Goal: Entertainment & Leisure: Consume media (video, audio)

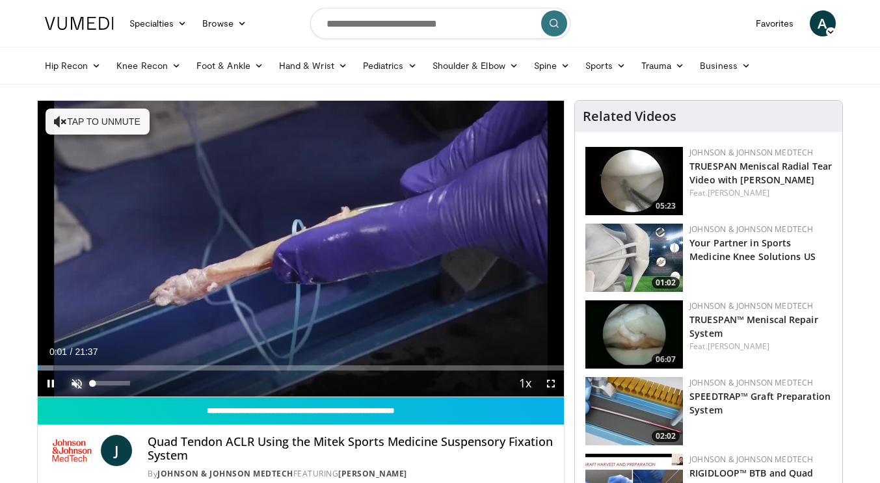
click at [76, 388] on span "Video Player" at bounding box center [77, 384] width 26 height 26
click at [550, 383] on span "Video Player" at bounding box center [551, 384] width 26 height 26
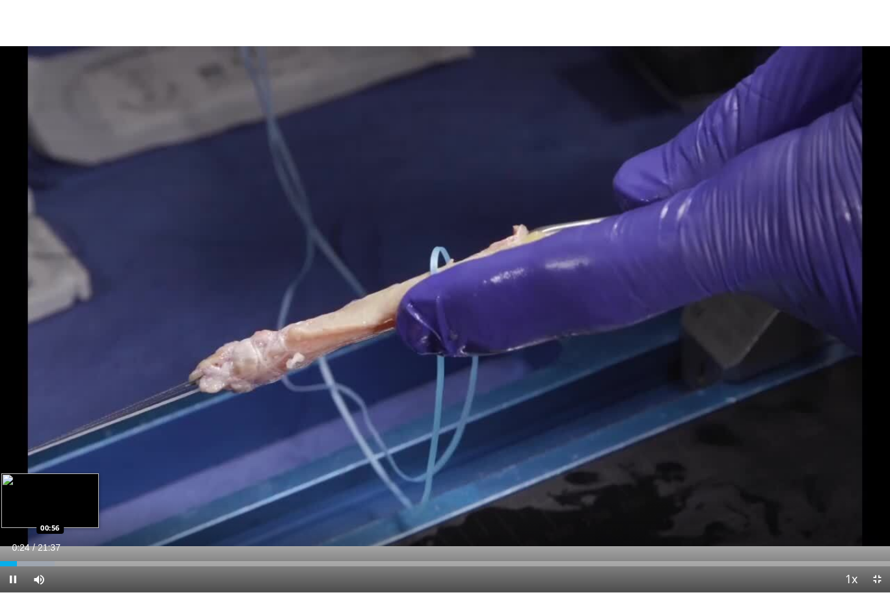
click at [38, 483] on div "Loaded : 6.11% 00:24 00:56" at bounding box center [445, 564] width 890 height 5
click at [71, 483] on div "Loaded : 9.93% 01:01 01:44" at bounding box center [445, 564] width 890 height 5
click at [92, 483] on div "Progress Bar" at bounding box center [84, 564] width 64 height 5
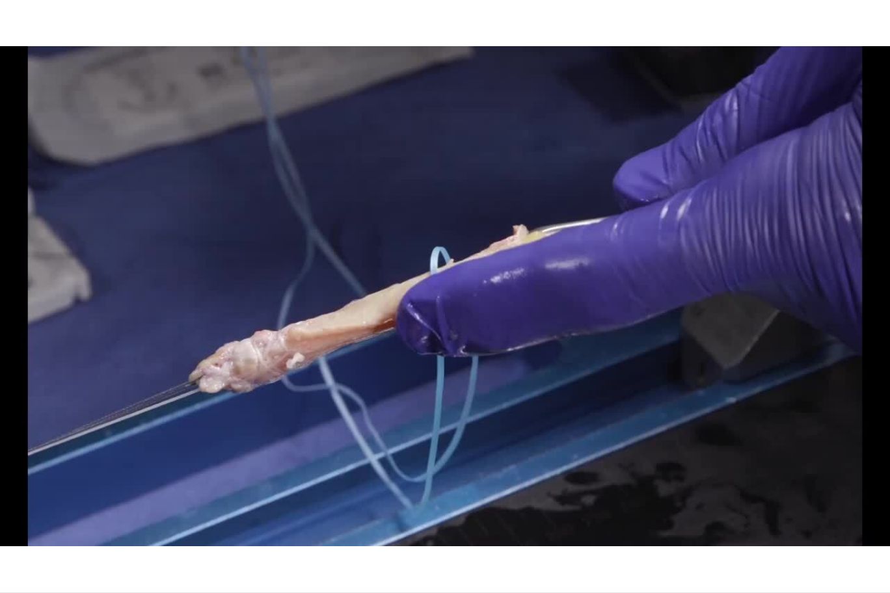
click at [118, 483] on div "10 seconds Tap to unmute" at bounding box center [445, 296] width 890 height 593
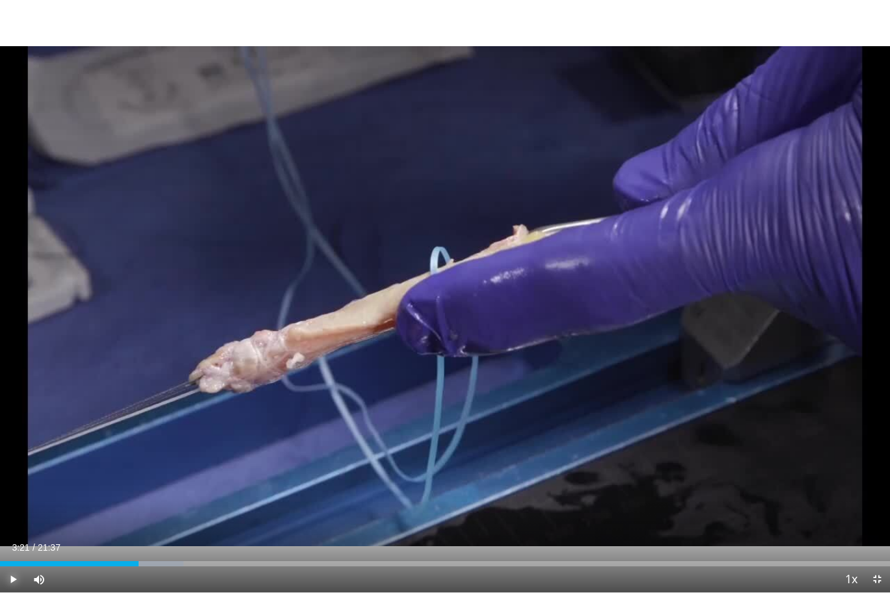
click at [7, 483] on span "Video Player" at bounding box center [13, 580] width 26 height 26
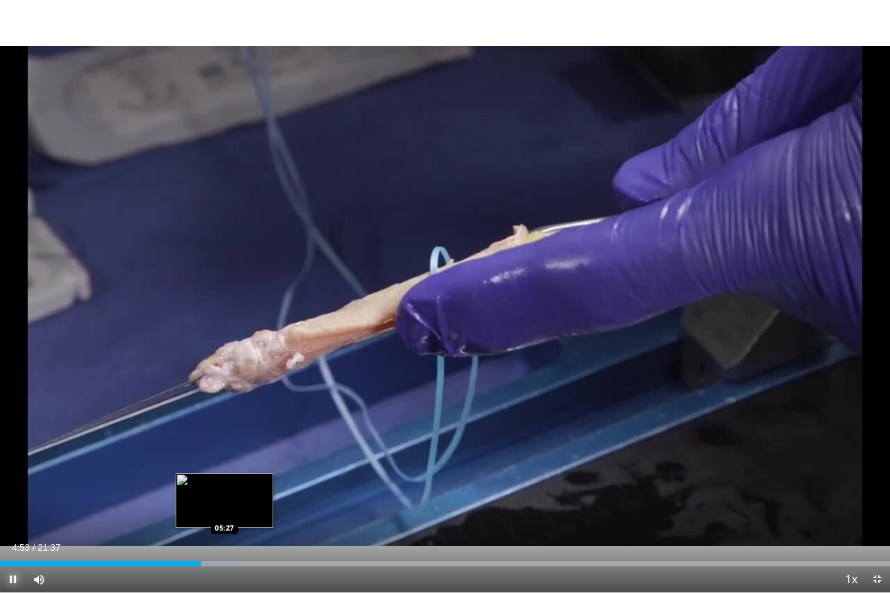
click at [224, 483] on div "Loaded : 27.51% 04:53 05:27" at bounding box center [445, 564] width 890 height 5
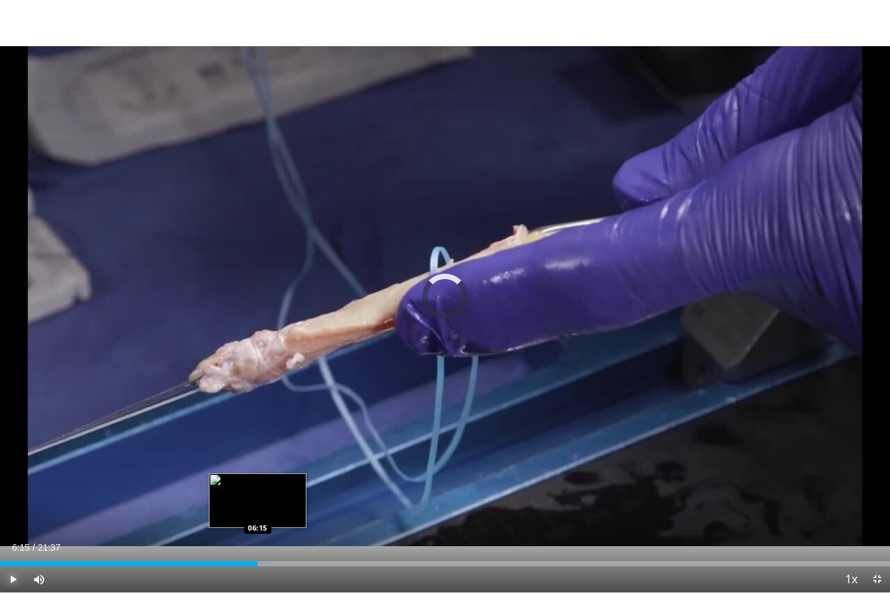
click at [258, 483] on div "Loaded : 30.57% 05:36 06:15" at bounding box center [445, 564] width 890 height 5
click at [237, 483] on div "06:17" at bounding box center [129, 564] width 259 height 5
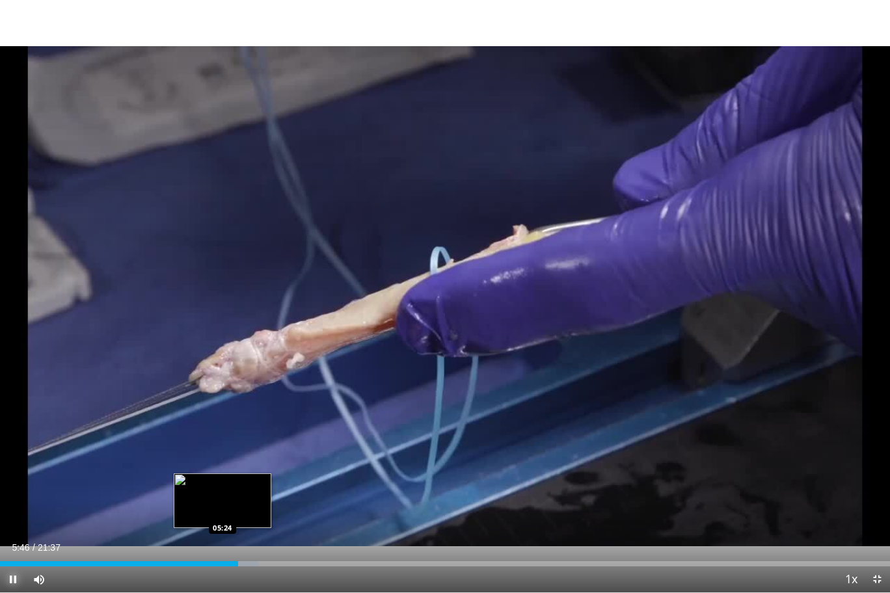
click at [222, 483] on div "Loaded : 29.04% 05:46 05:24" at bounding box center [445, 560] width 890 height 12
click at [213, 483] on div "05:26" at bounding box center [106, 564] width 213 height 5
click at [207, 483] on div "05:01" at bounding box center [103, 564] width 207 height 5
click at [204, 483] on div "Loaded : 28.28% 05:05 04:59" at bounding box center [445, 564] width 890 height 5
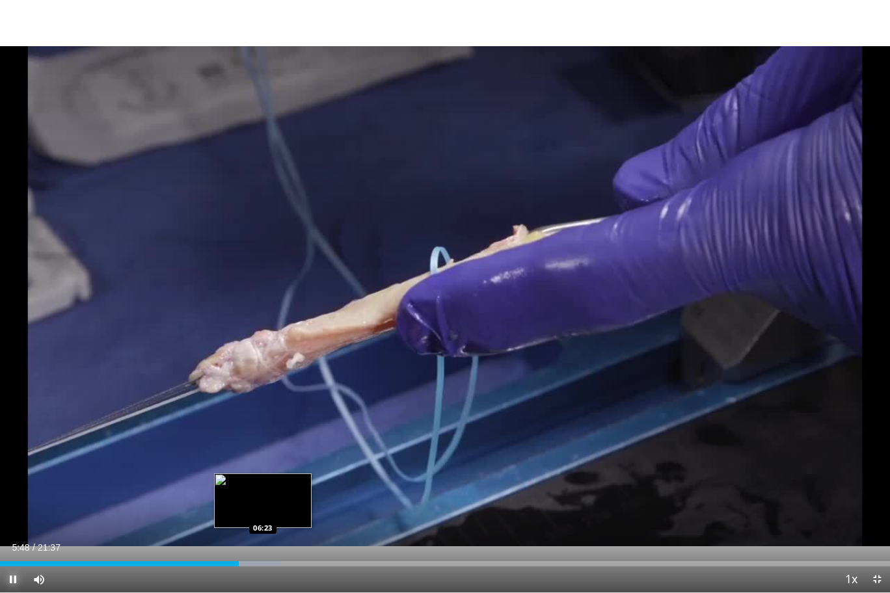
click at [262, 483] on div "Loaded : 31.59% 05:48 06:23" at bounding box center [445, 564] width 890 height 5
click at [284, 483] on div "Progress Bar" at bounding box center [274, 564] width 63 height 5
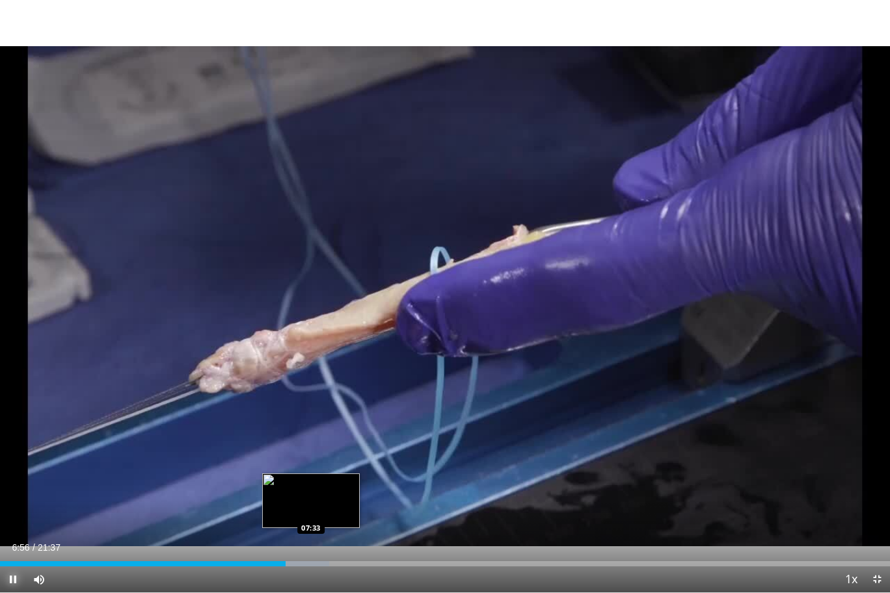
click at [310, 483] on div "Loaded : 36.98% 06:56 07:33" at bounding box center [445, 564] width 890 height 5
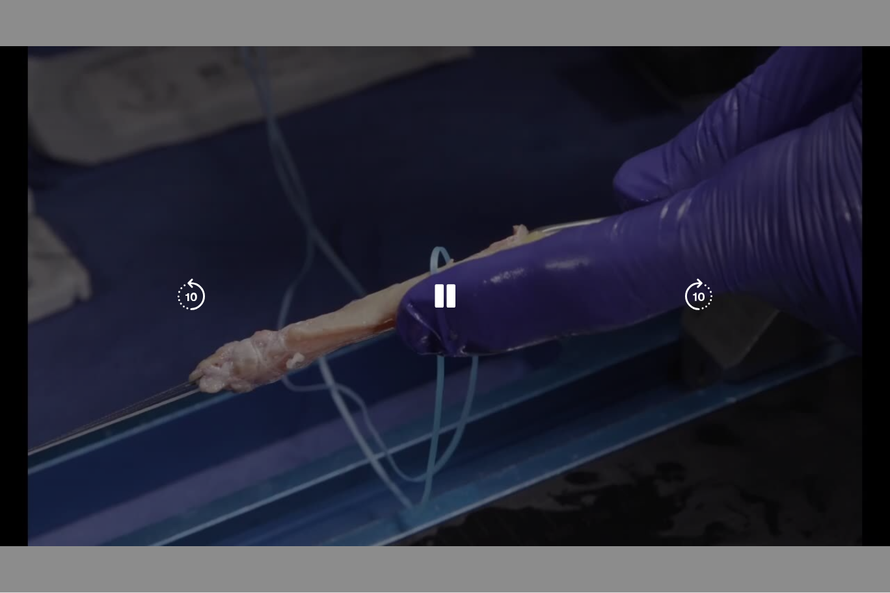
click at [347, 483] on div "Loaded : 39.74% 07:35 08:41" at bounding box center [445, 564] width 890 height 5
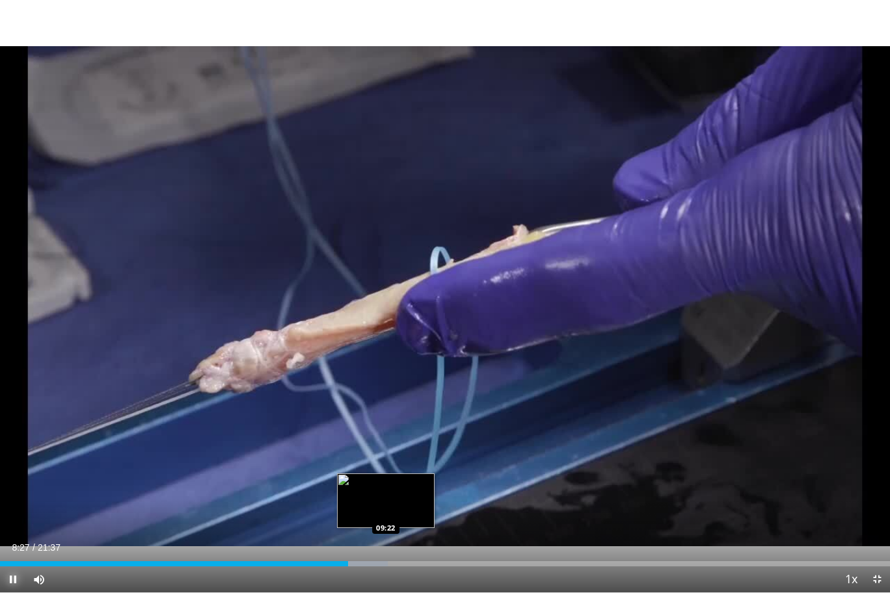
click at [385, 483] on div "Loaded : 43.56% 08:27 09:22" at bounding box center [445, 560] width 890 height 12
click at [427, 483] on div "Loaded : 44.33% 09:23 10:22" at bounding box center [445, 560] width 890 height 12
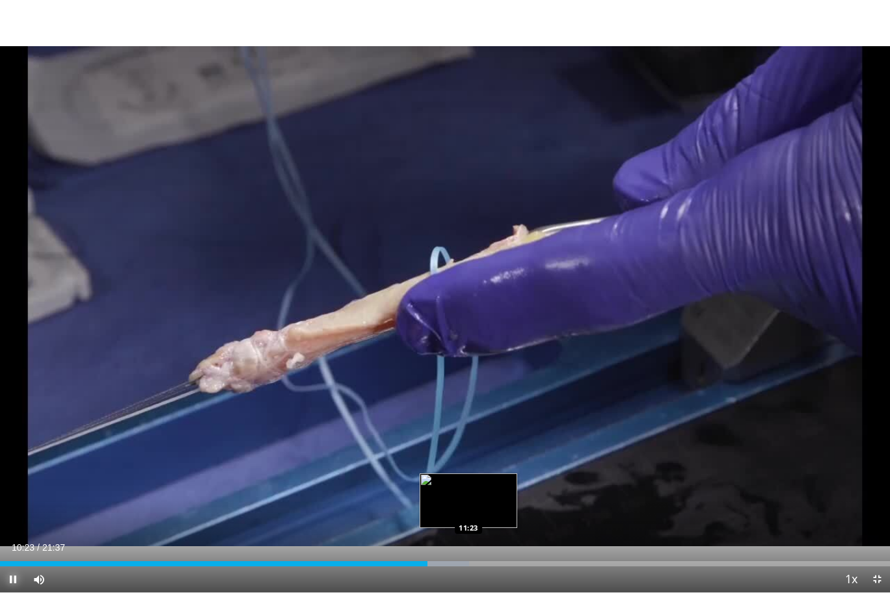
click at [469, 483] on div "Loaded : 52.74% 10:23 11:23" at bounding box center [445, 560] width 890 height 12
click at [467, 483] on div "11:28" at bounding box center [236, 564] width 472 height 5
click at [448, 483] on div "11:21" at bounding box center [234, 564] width 468 height 5
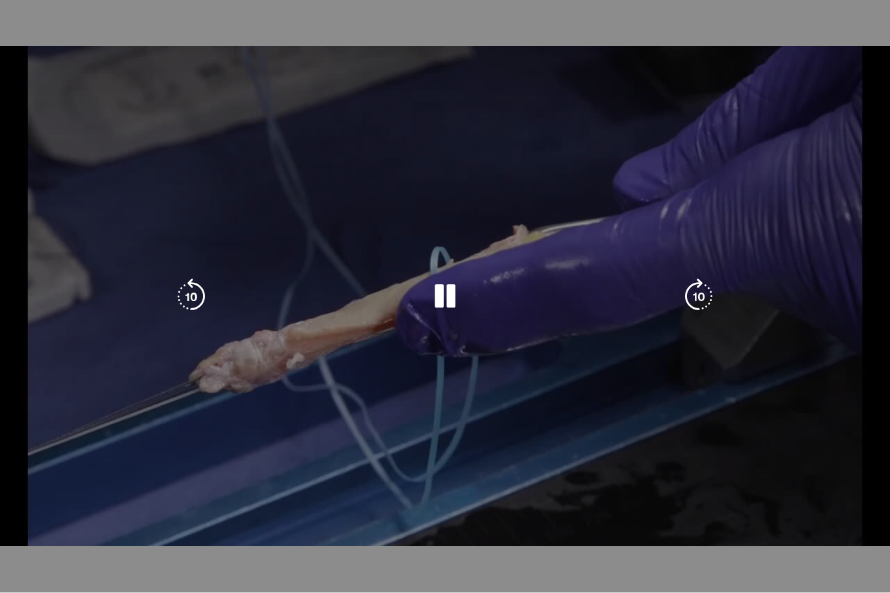
click at [476, 483] on div "Progress Bar" at bounding box center [461, 564] width 31 height 5
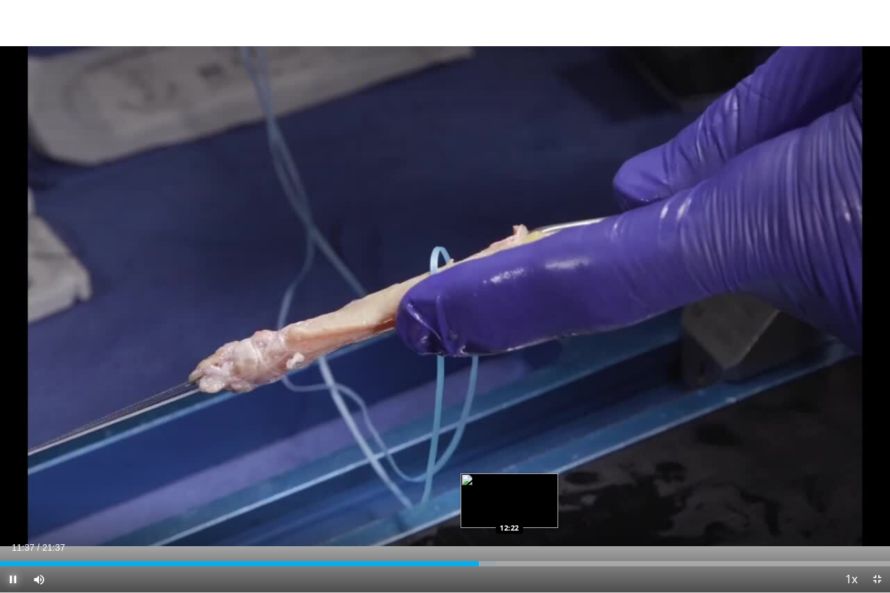
click at [509, 483] on div "Loaded : 55.79% 11:37 12:22" at bounding box center [445, 560] width 890 height 12
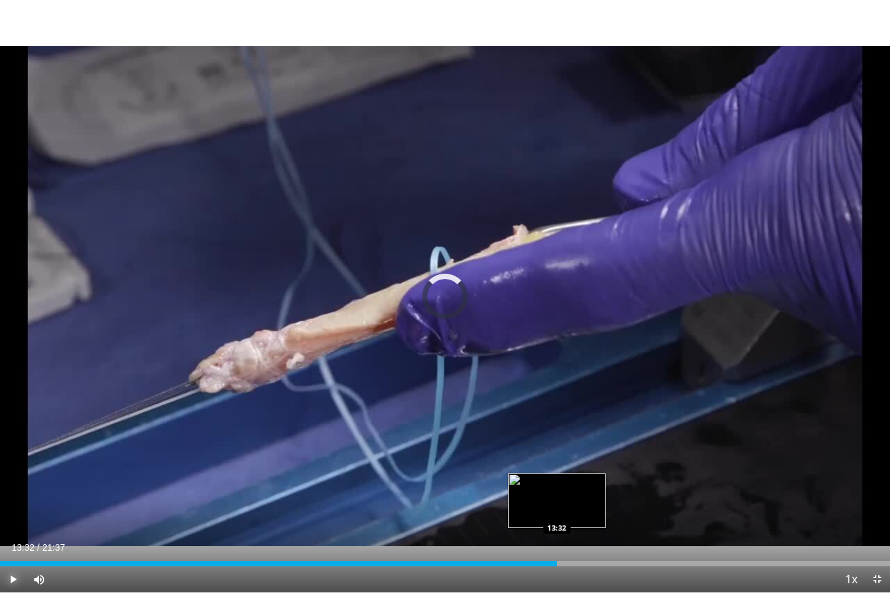
click at [556, 483] on div "Loaded : 58.85% 13:32 13:32" at bounding box center [445, 564] width 890 height 5
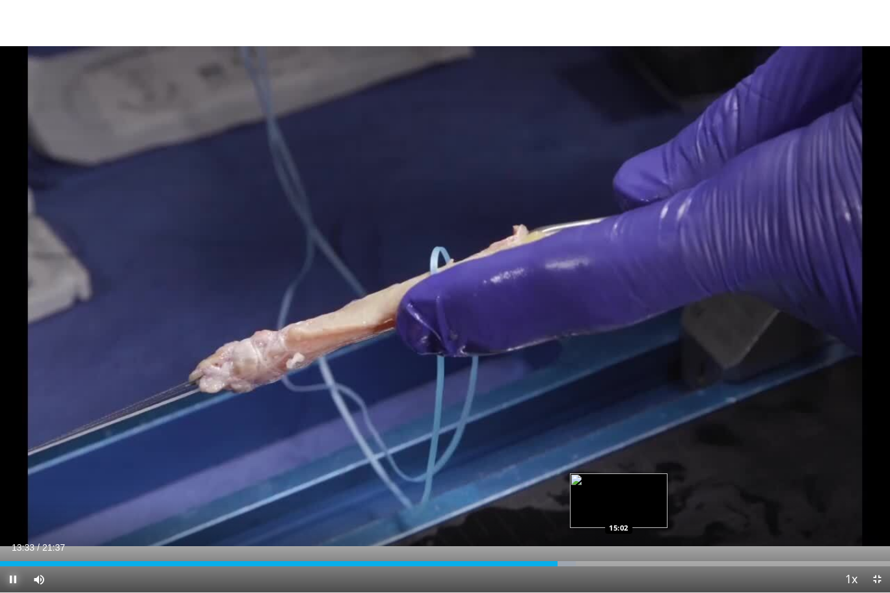
click at [619, 483] on div "Loaded : 64.72% 13:33 15:02" at bounding box center [445, 560] width 890 height 12
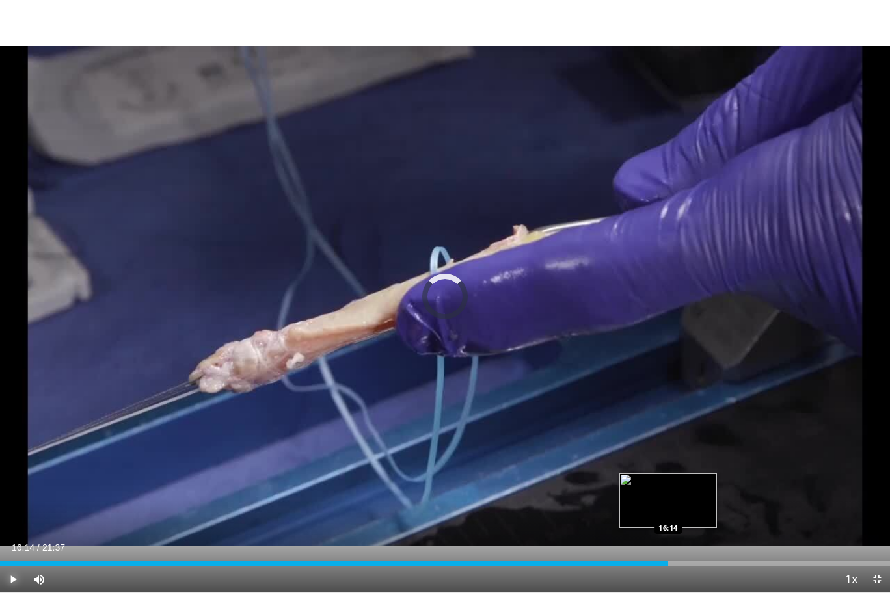
click at [668, 483] on div "Loaded : 74.74% 16:14 16:14" at bounding box center [445, 564] width 890 height 5
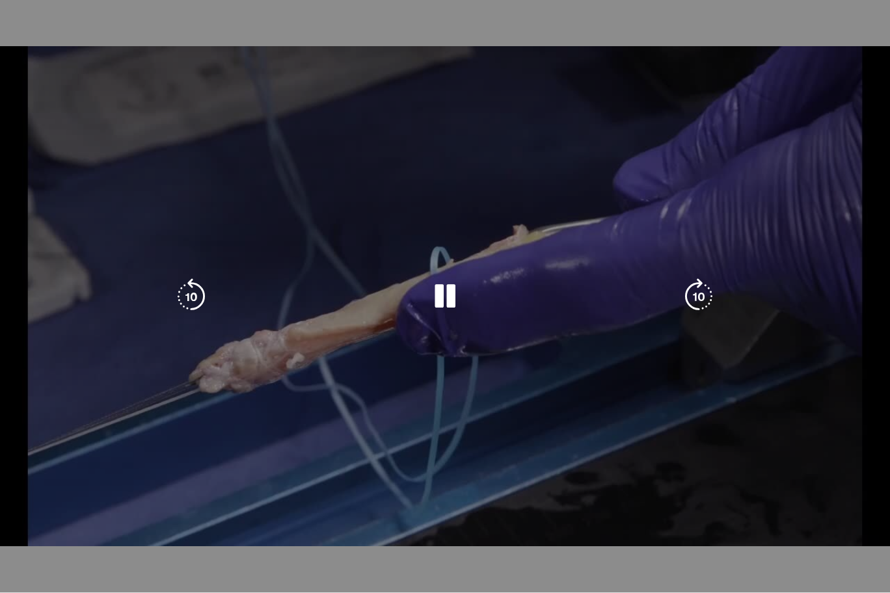
click at [728, 483] on div "Loaded : 80.13% 16:16 16:49" at bounding box center [445, 564] width 890 height 5
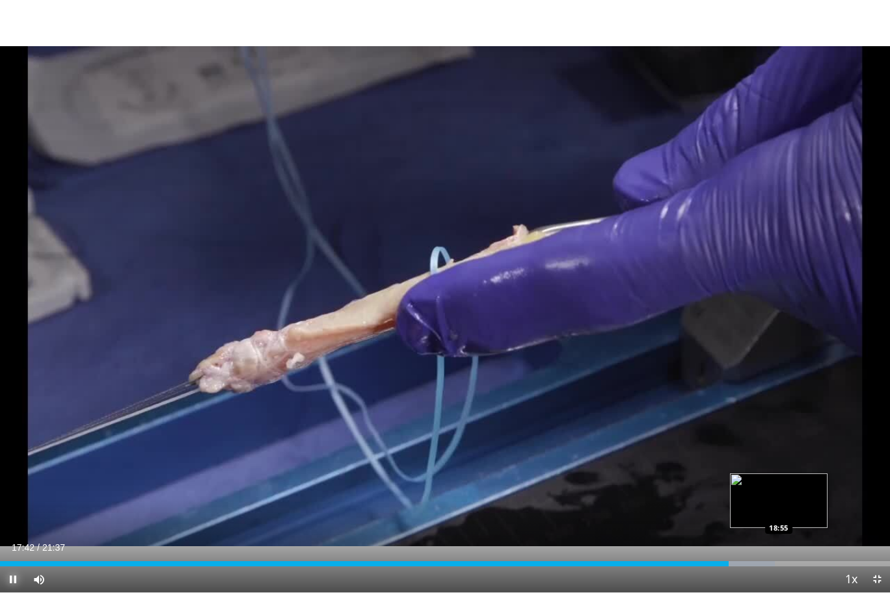
click at [779, 483] on div "Loaded : 87.07% 17:42 18:55" at bounding box center [445, 560] width 890 height 12
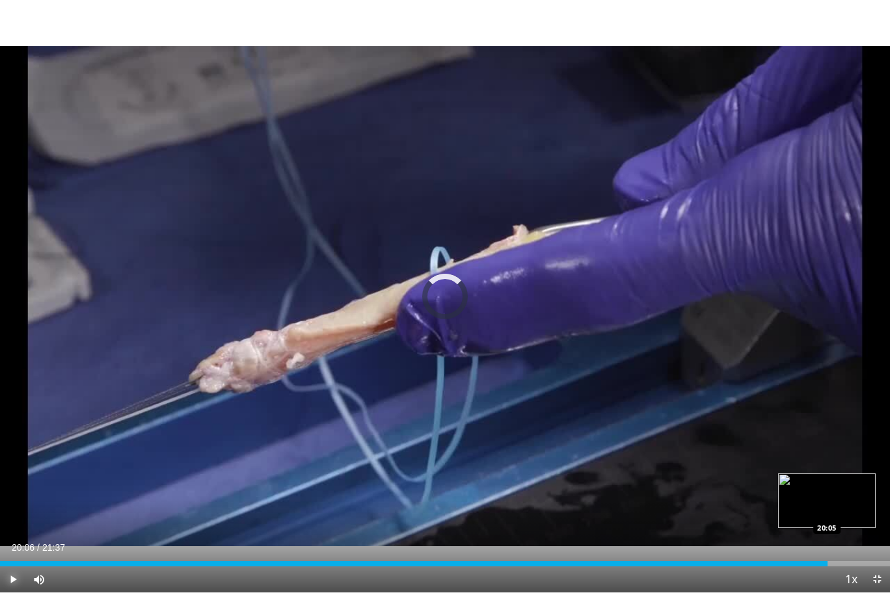
click at [827, 483] on div "Loaded : 89.38% 20:06 20:05" at bounding box center [445, 564] width 890 height 5
click at [858, 483] on div "Loaded : 94.77% 20:07 20:50" at bounding box center [445, 560] width 890 height 12
click at [874, 483] on span "Video Player" at bounding box center [877, 580] width 26 height 26
